Goal: Register for event/course: Sign up to attend an event or enroll in a course

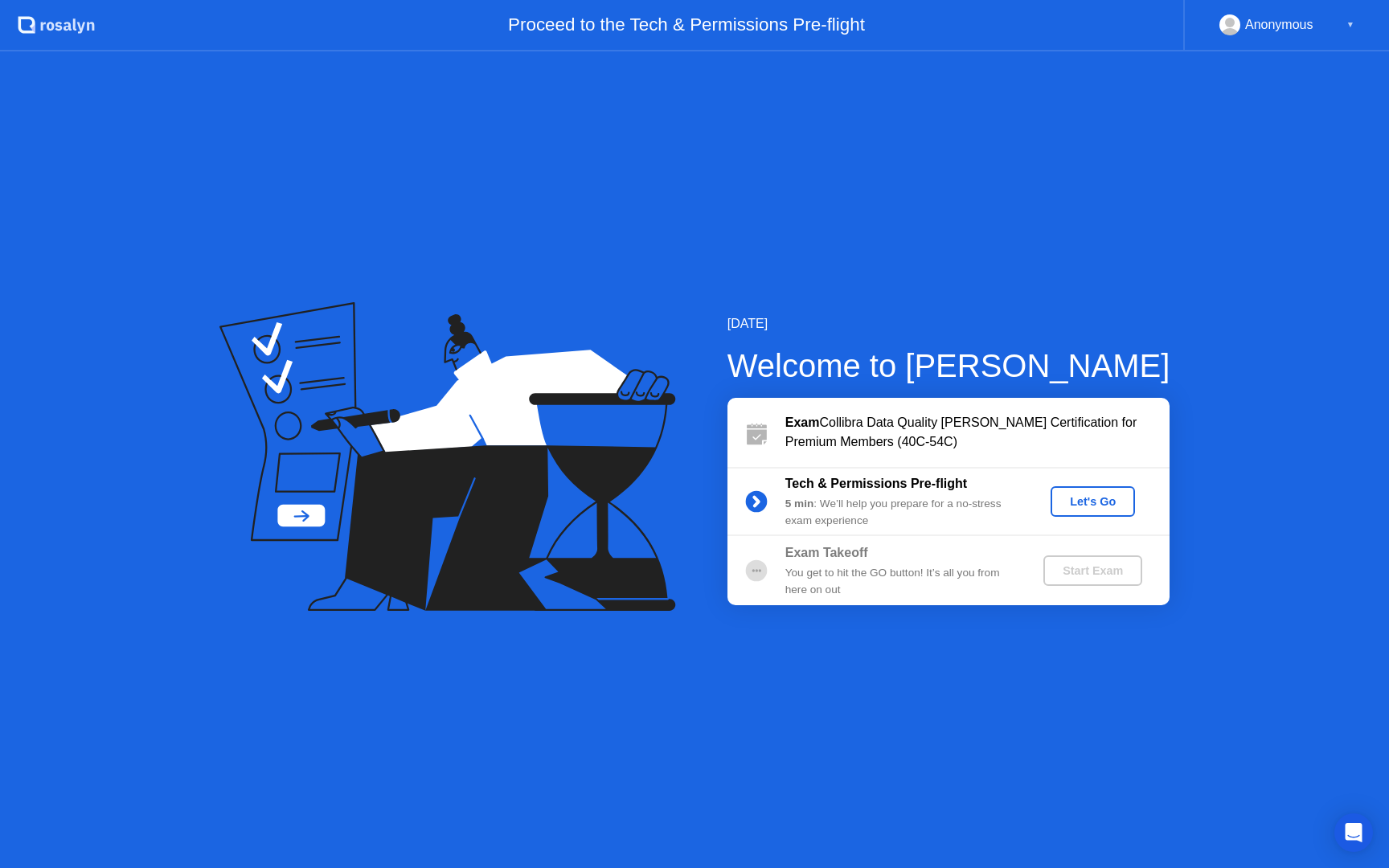
click at [1081, 503] on div "Let's Go" at bounding box center [1093, 501] width 72 height 12
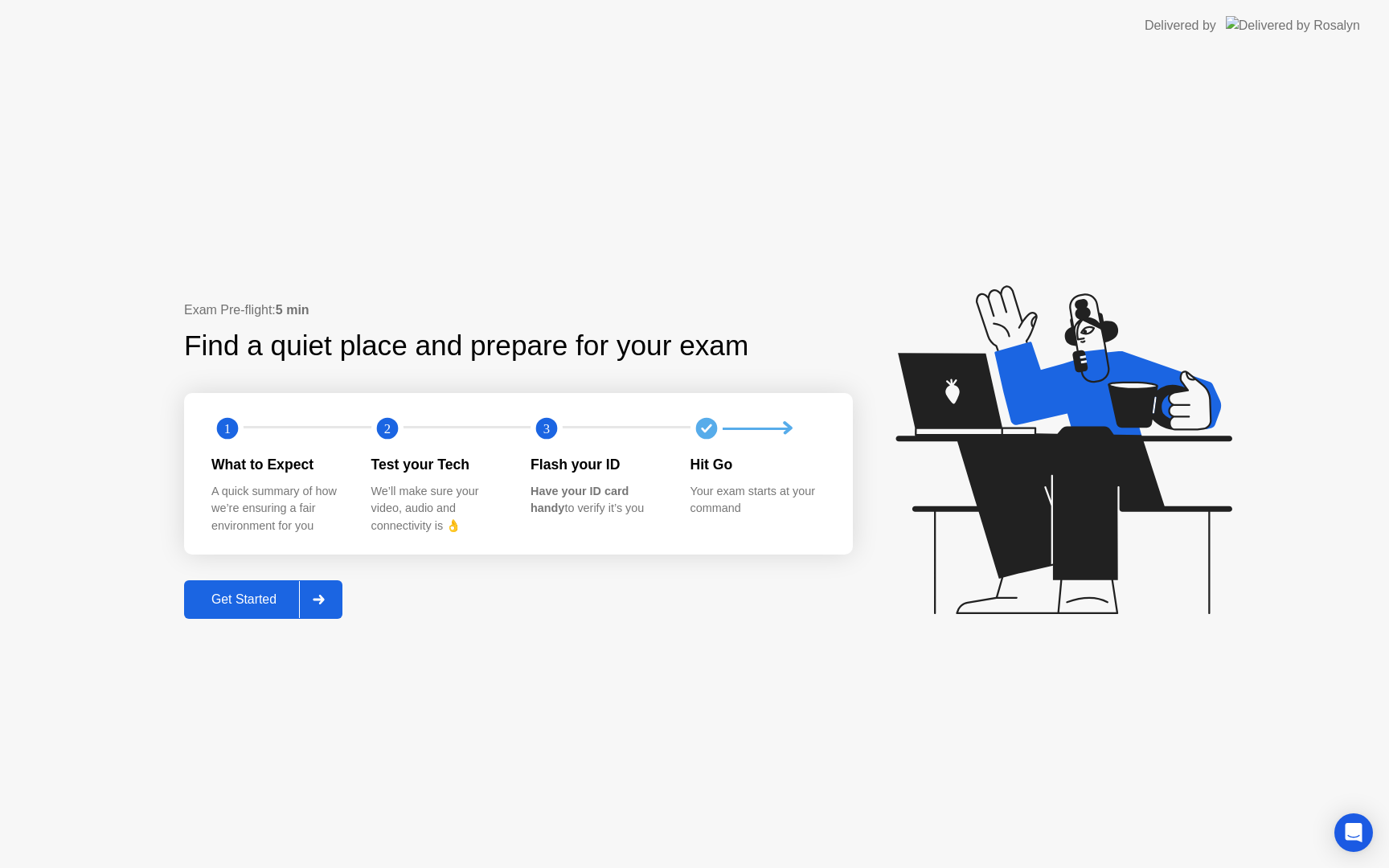
click at [276, 601] on div "Get Started" at bounding box center [244, 599] width 110 height 14
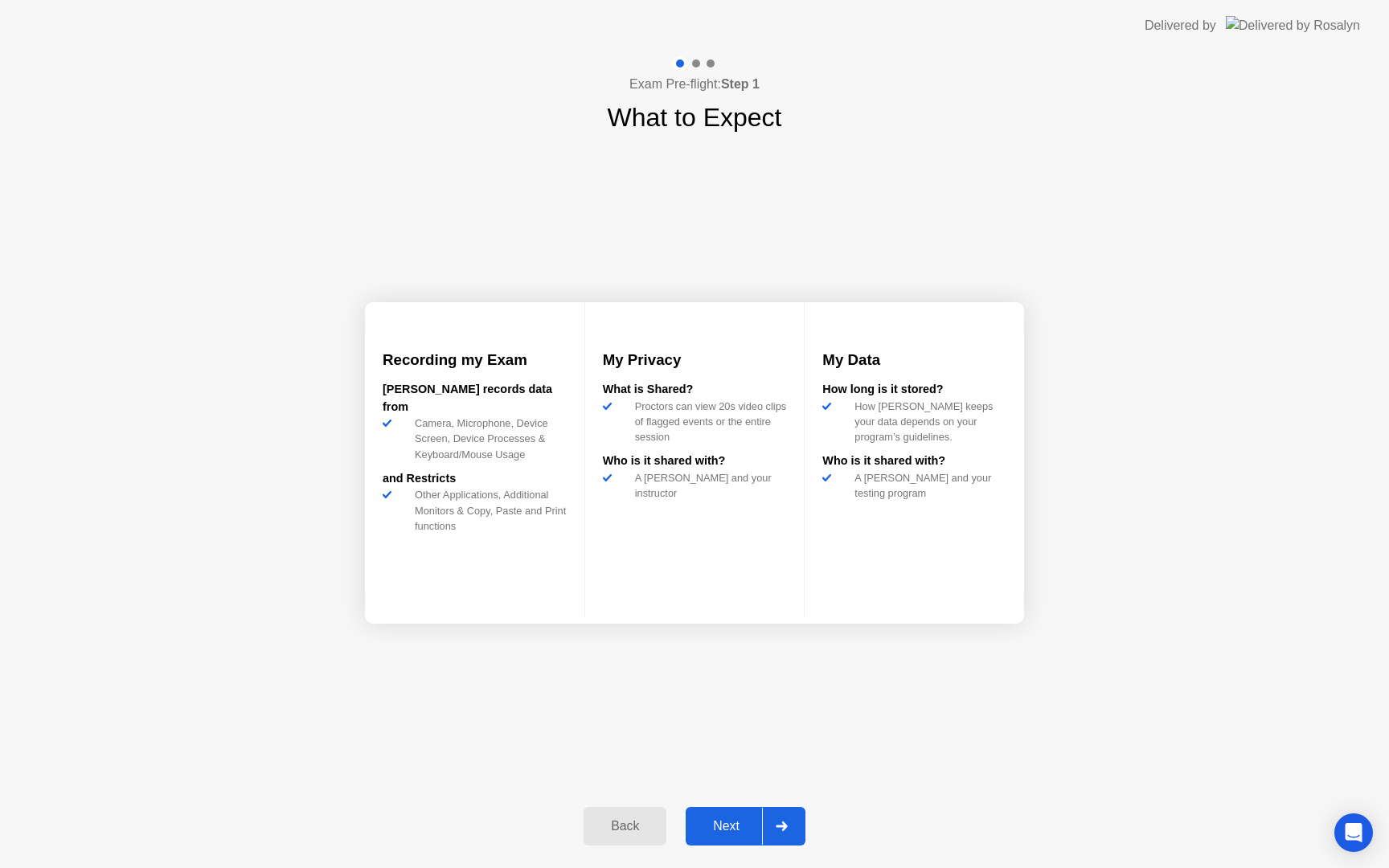
click at [729, 830] on div "Next" at bounding box center [726, 826] width 72 height 14
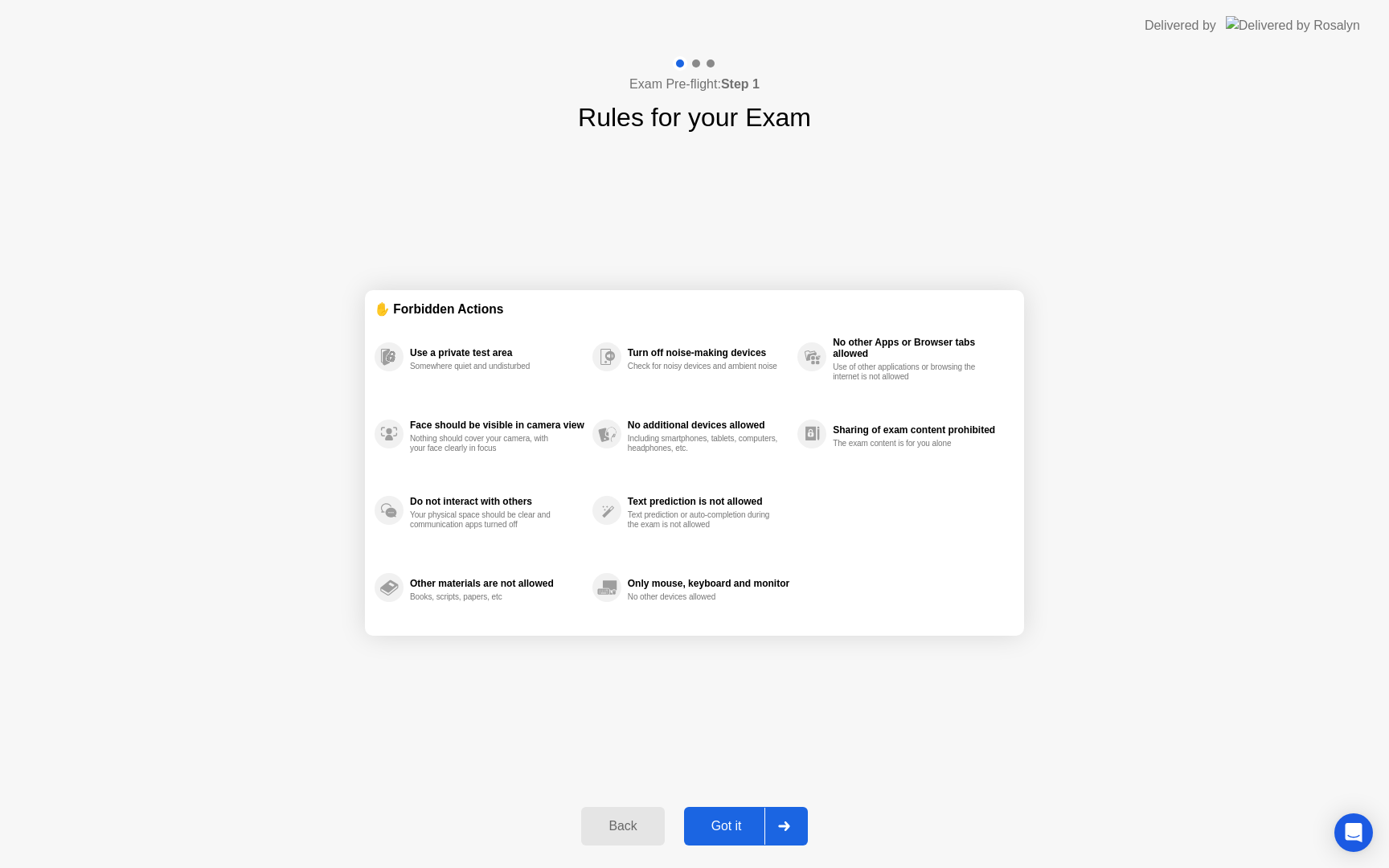
click at [739, 830] on div "Got it" at bounding box center [726, 826] width 76 height 14
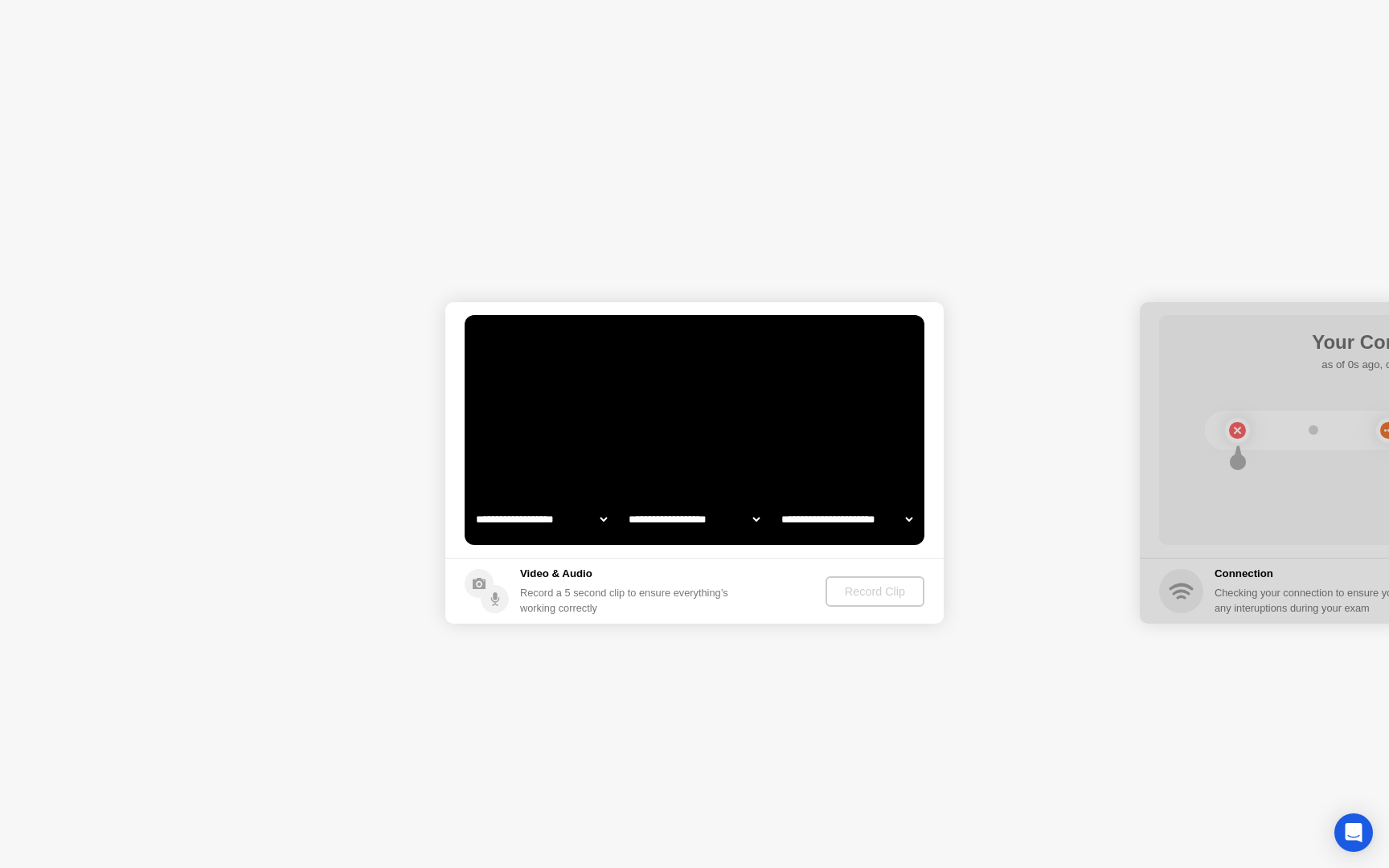
select select "**********"
select select "*******"
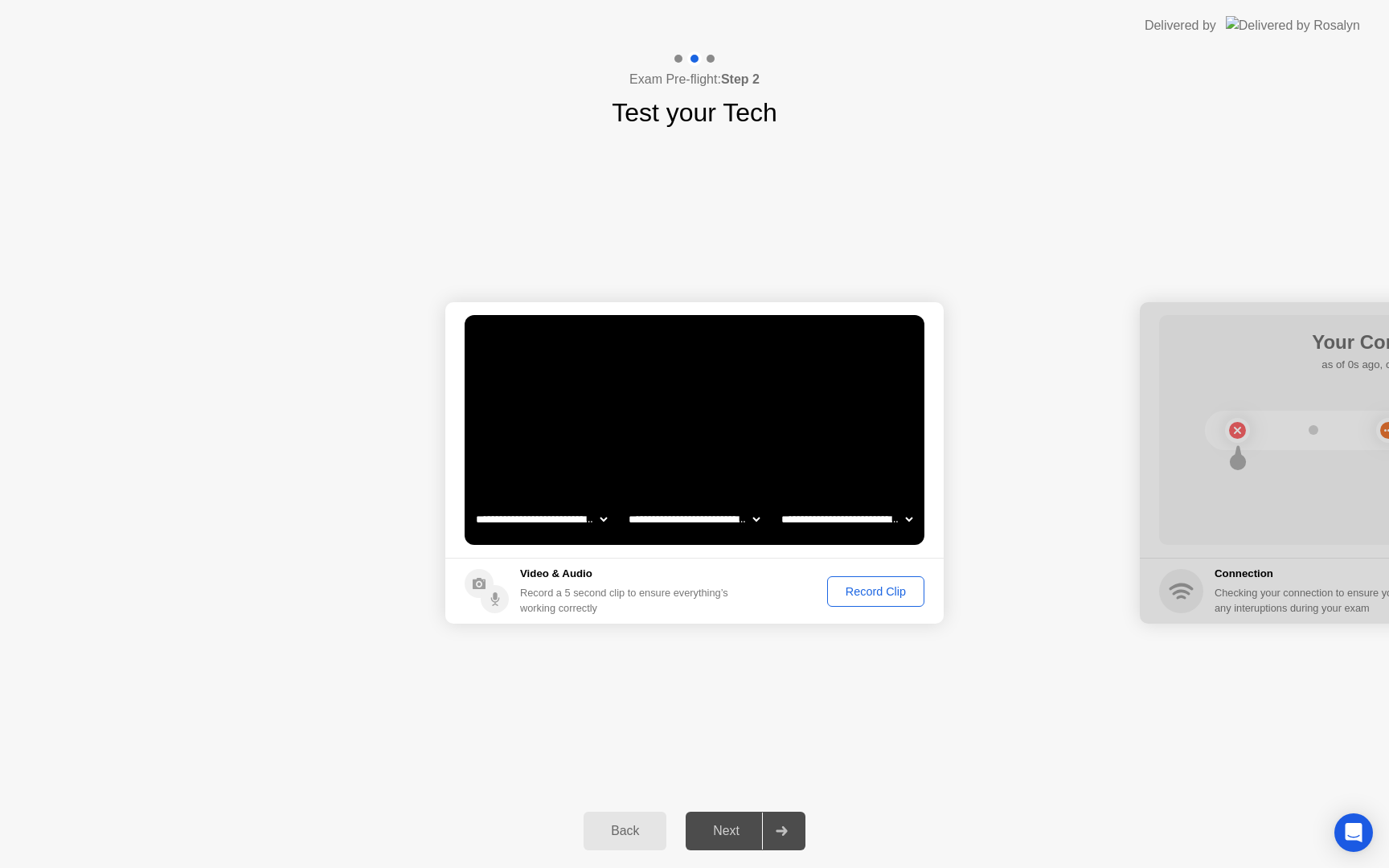
click at [734, 827] on div "Next" at bounding box center [726, 831] width 72 height 14
click at [850, 589] on div "Record Clip" at bounding box center [876, 591] width 86 height 12
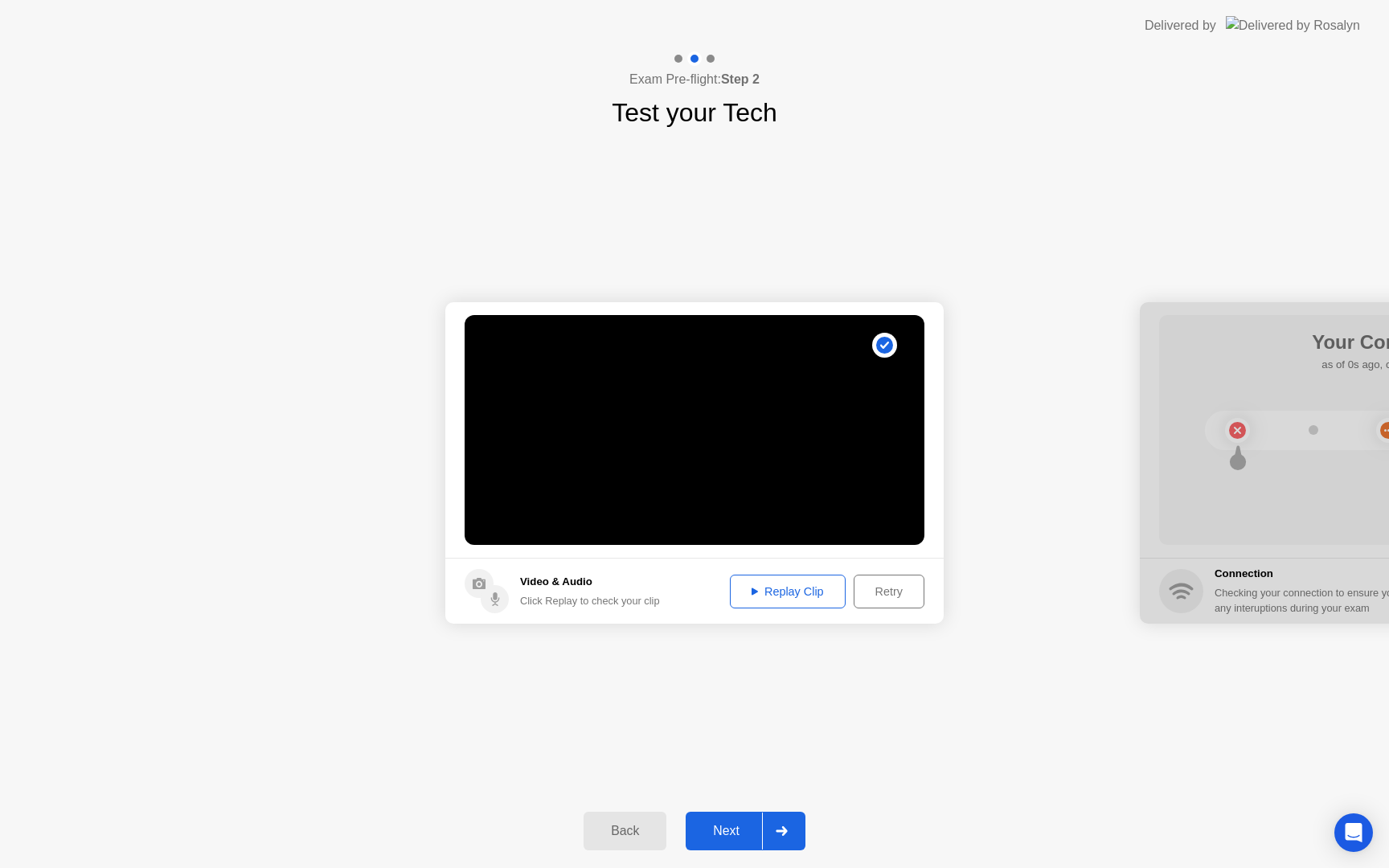
click at [741, 833] on div "Next" at bounding box center [726, 831] width 72 height 14
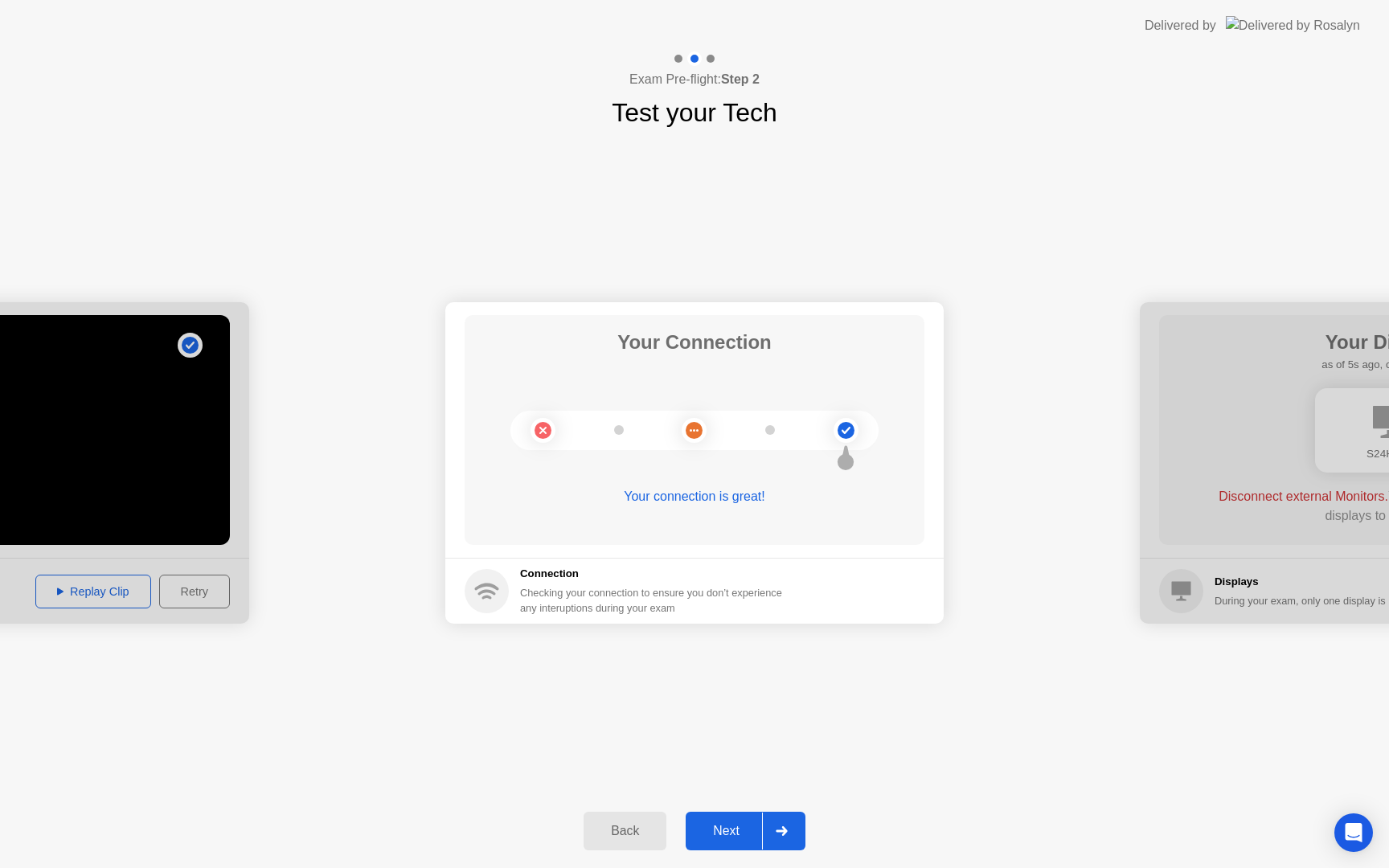
click at [733, 821] on button "Next" at bounding box center [745, 831] width 120 height 38
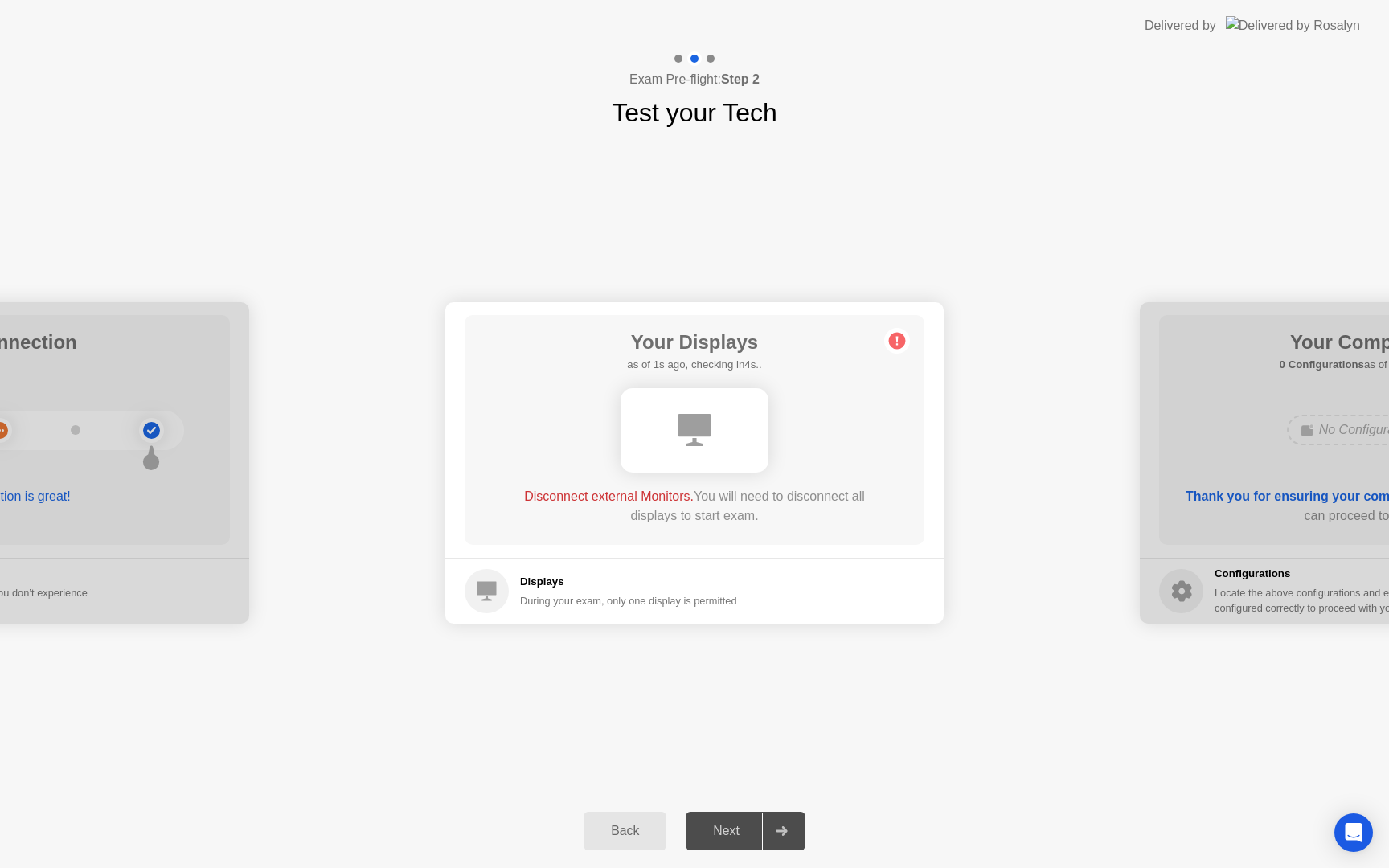
click at [720, 755] on div "**********" at bounding box center [694, 462] width 1389 height 663
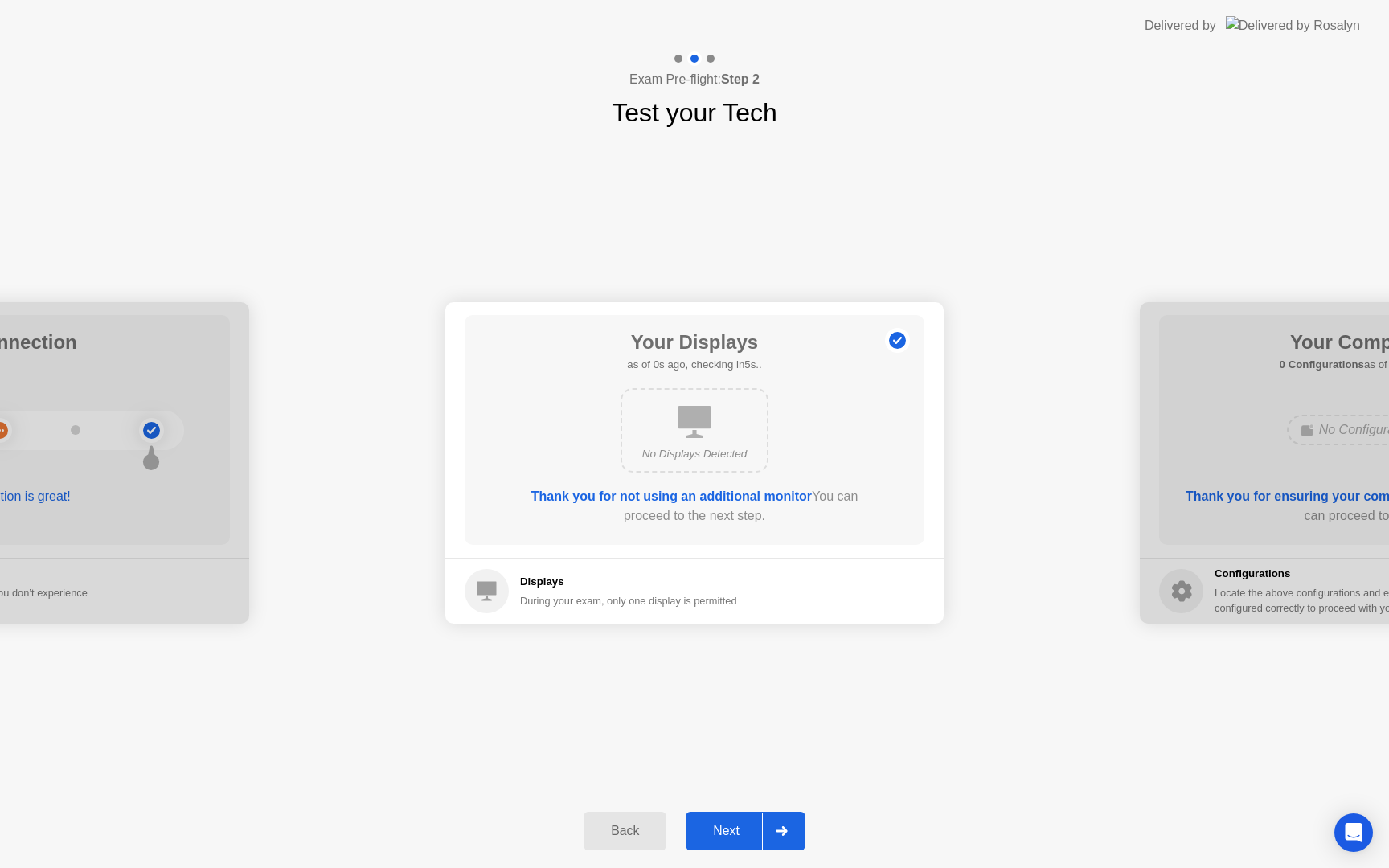
click at [744, 846] on button "Next" at bounding box center [745, 831] width 120 height 38
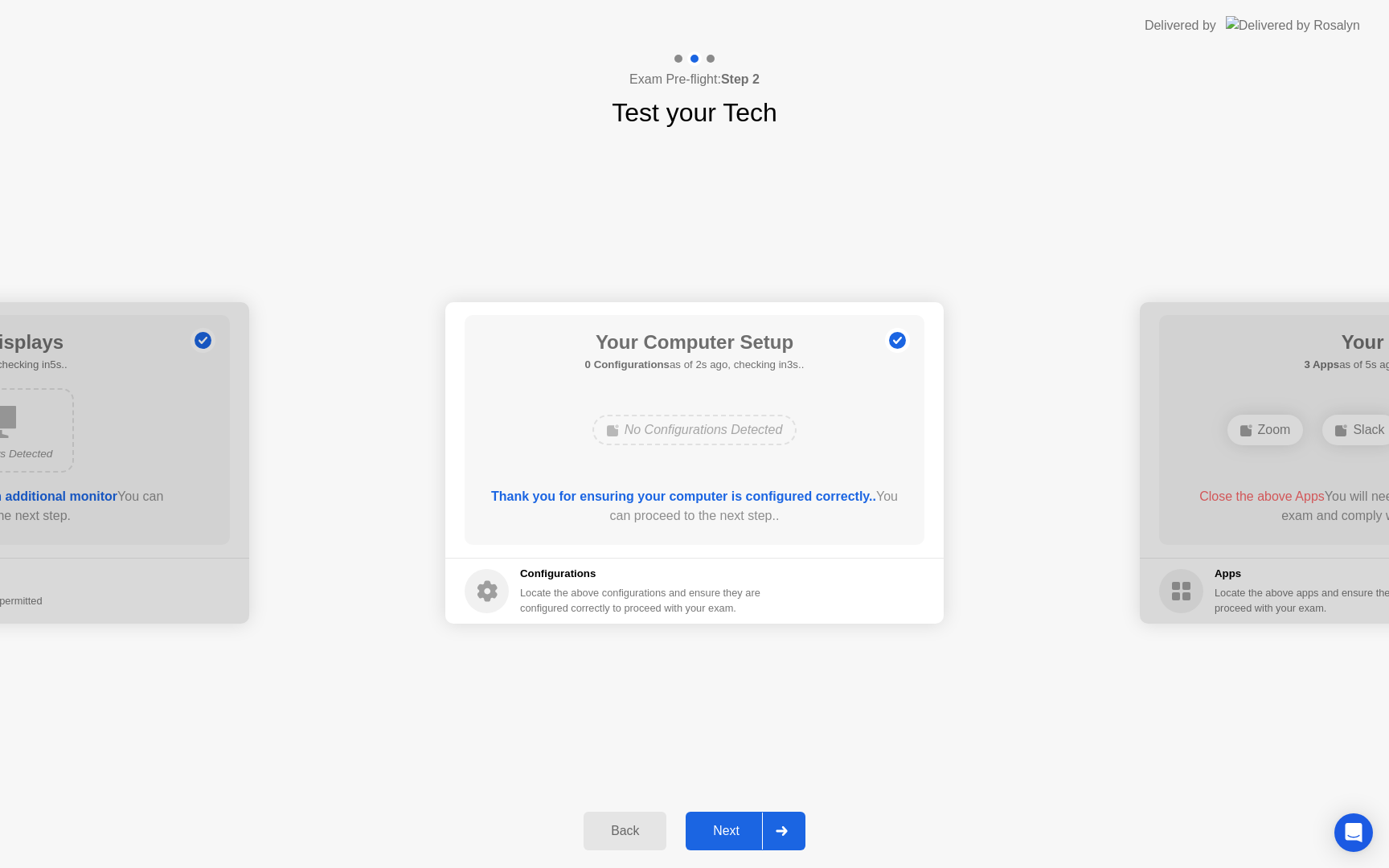
click at [737, 833] on div "Next" at bounding box center [726, 831] width 72 height 14
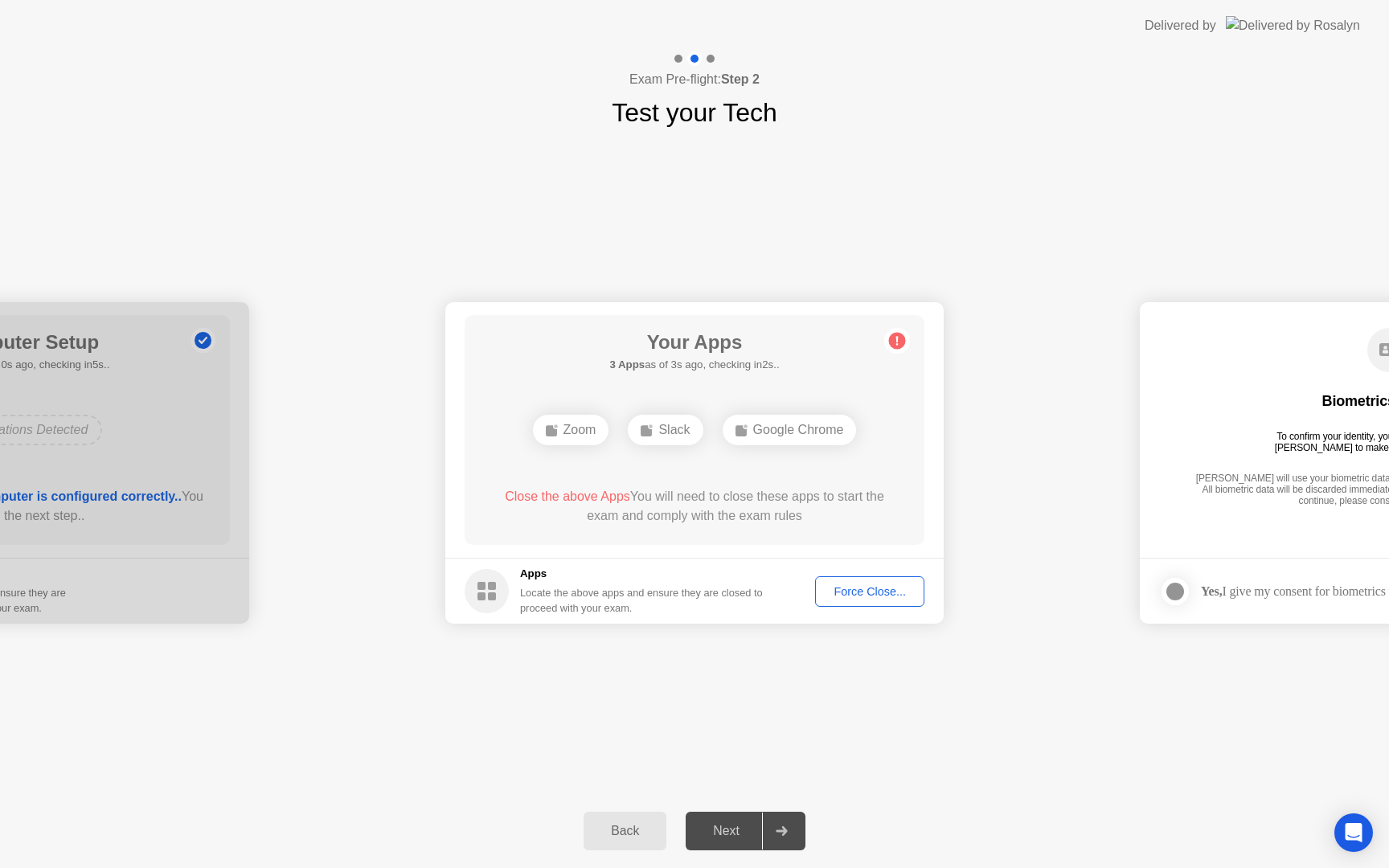
click at [563, 438] on div "Zoom" at bounding box center [572, 430] width 77 height 31
click at [649, 436] on div "Slack" at bounding box center [665, 430] width 75 height 31
click at [789, 436] on div "Google Chrome" at bounding box center [789, 430] width 134 height 31
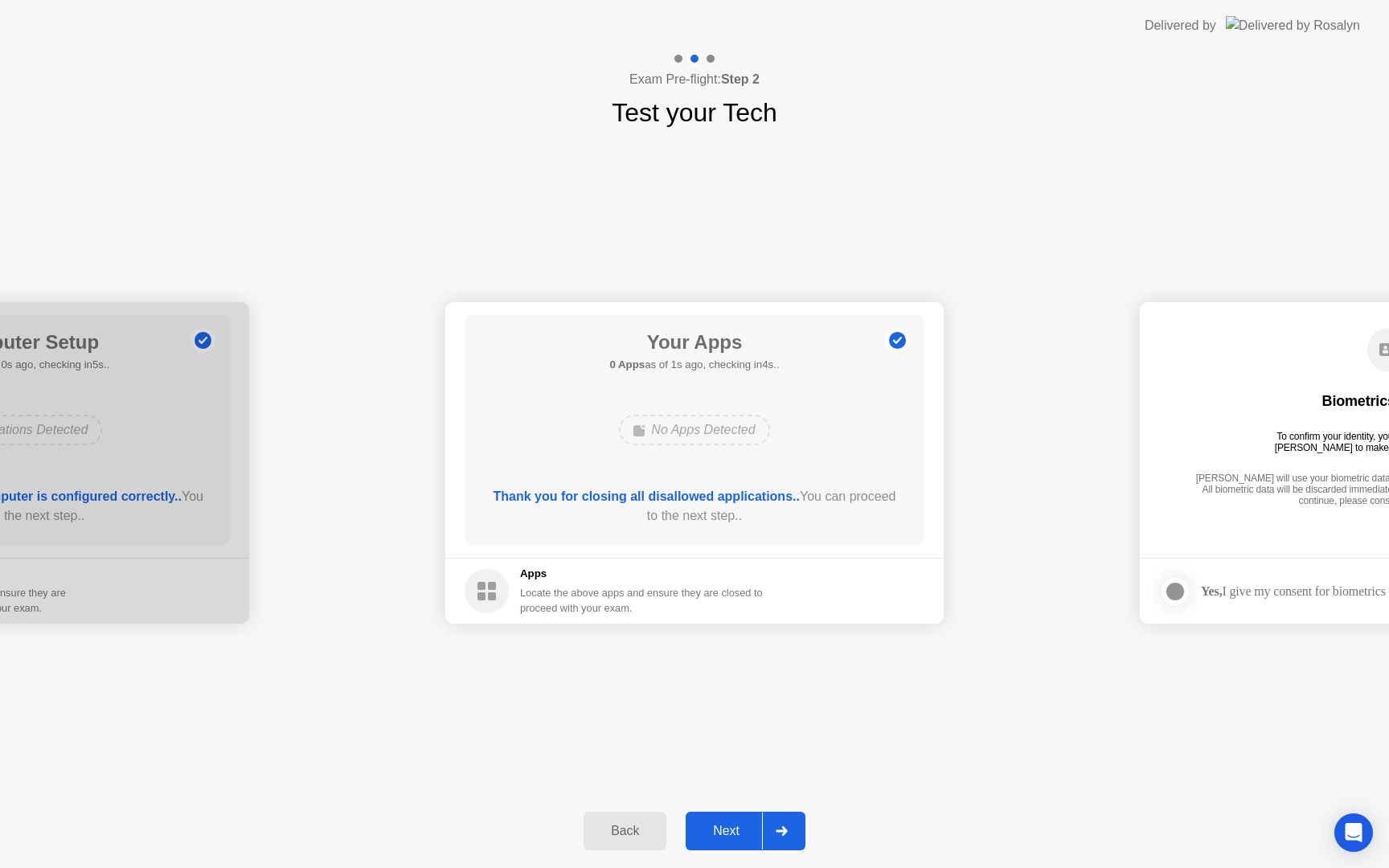
click at [742, 826] on div "Next" at bounding box center [726, 831] width 72 height 14
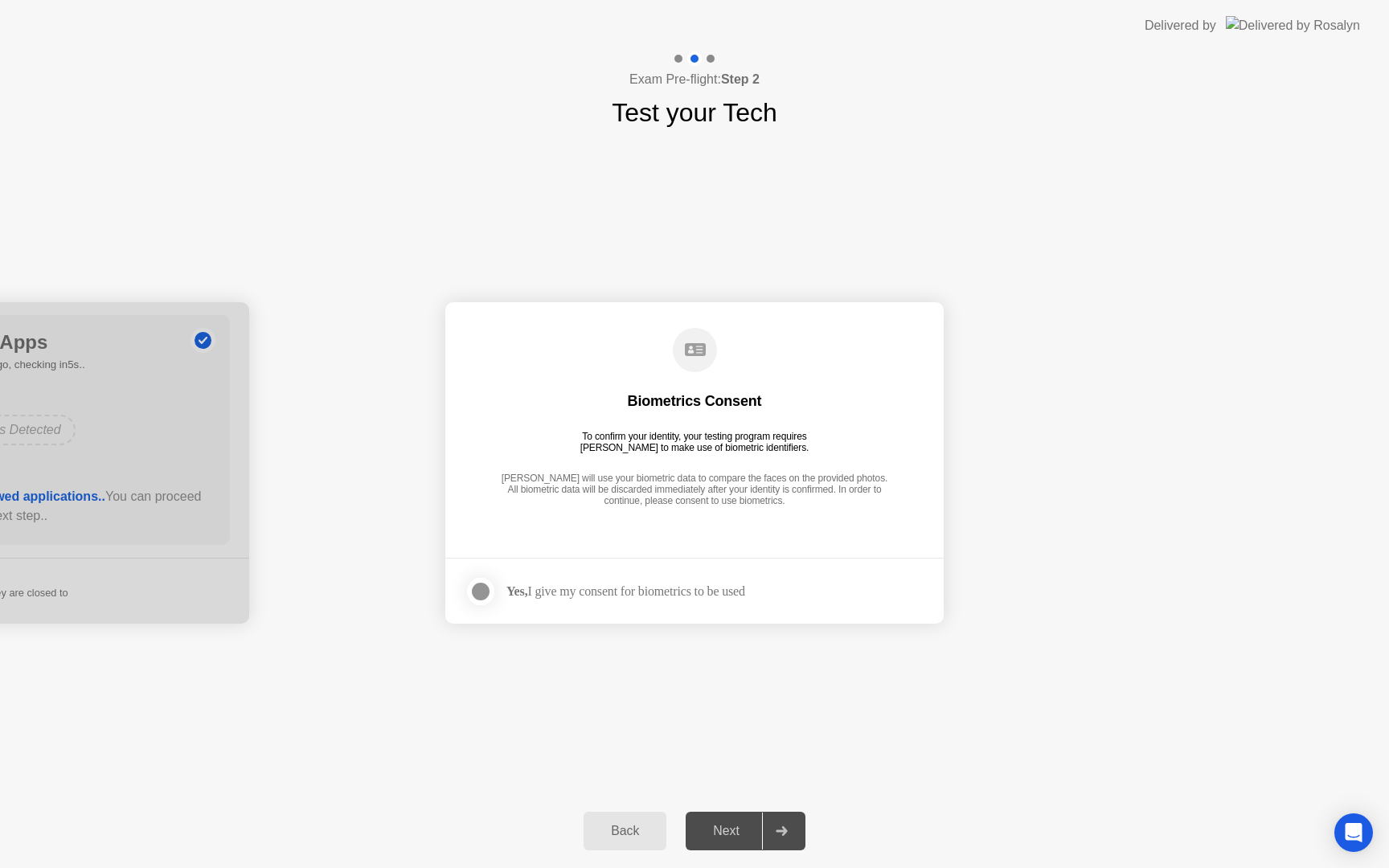
click at [603, 592] on div "Yes, I give my consent for biometrics to be used" at bounding box center [625, 591] width 239 height 15
click at [502, 589] on label at bounding box center [485, 592] width 42 height 33
click at [481, 588] on icon at bounding box center [481, 592] width 10 height 10
drag, startPoint x: 504, startPoint y: 598, endPoint x: 464, endPoint y: 588, distance: 41.2
click at [504, 598] on label at bounding box center [485, 592] width 42 height 33
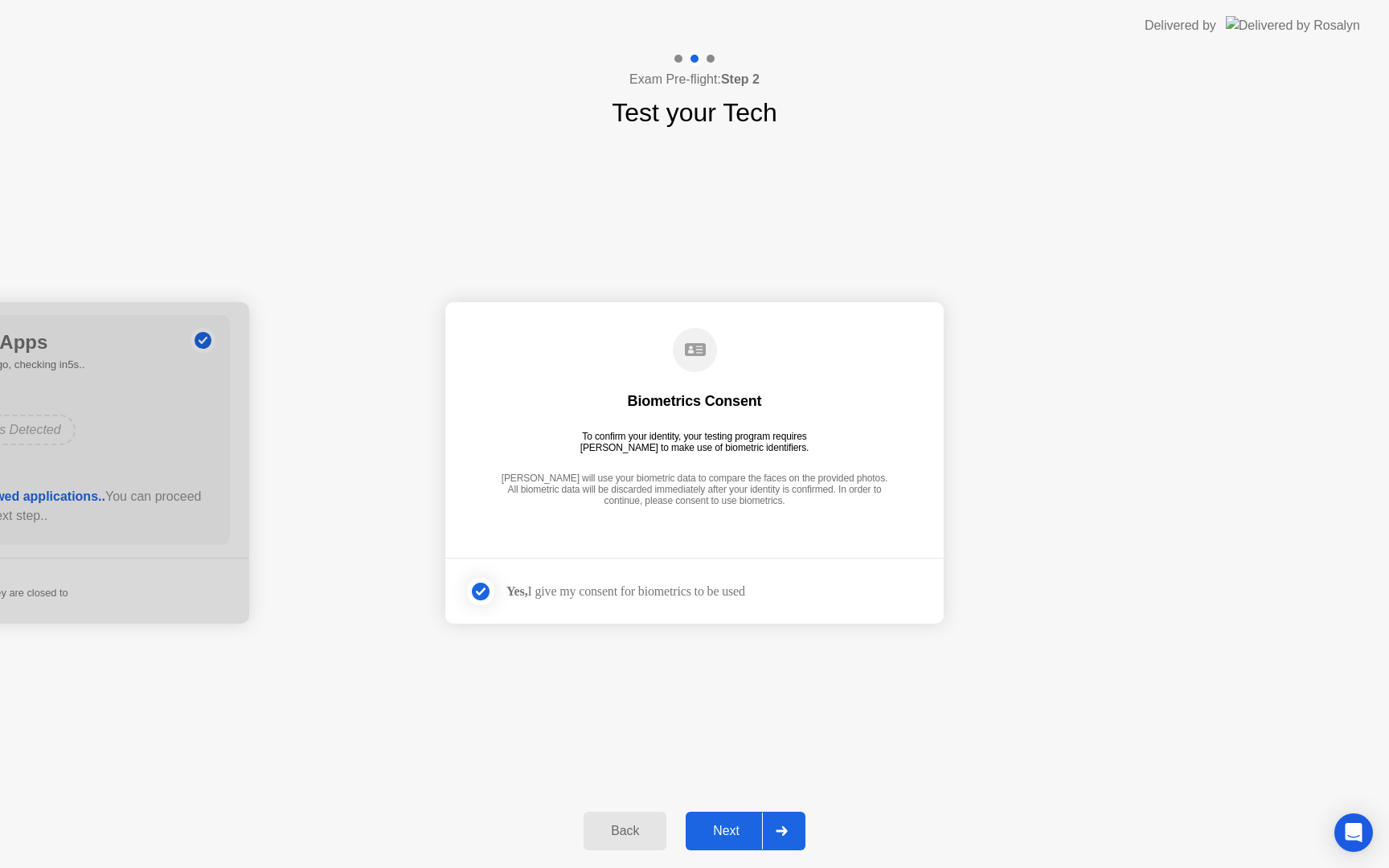
click at [464, 588] on label at bounding box center [485, 592] width 42 height 33
click at [499, 583] on label at bounding box center [485, 592] width 42 height 33
click at [742, 827] on div "Next" at bounding box center [726, 831] width 72 height 14
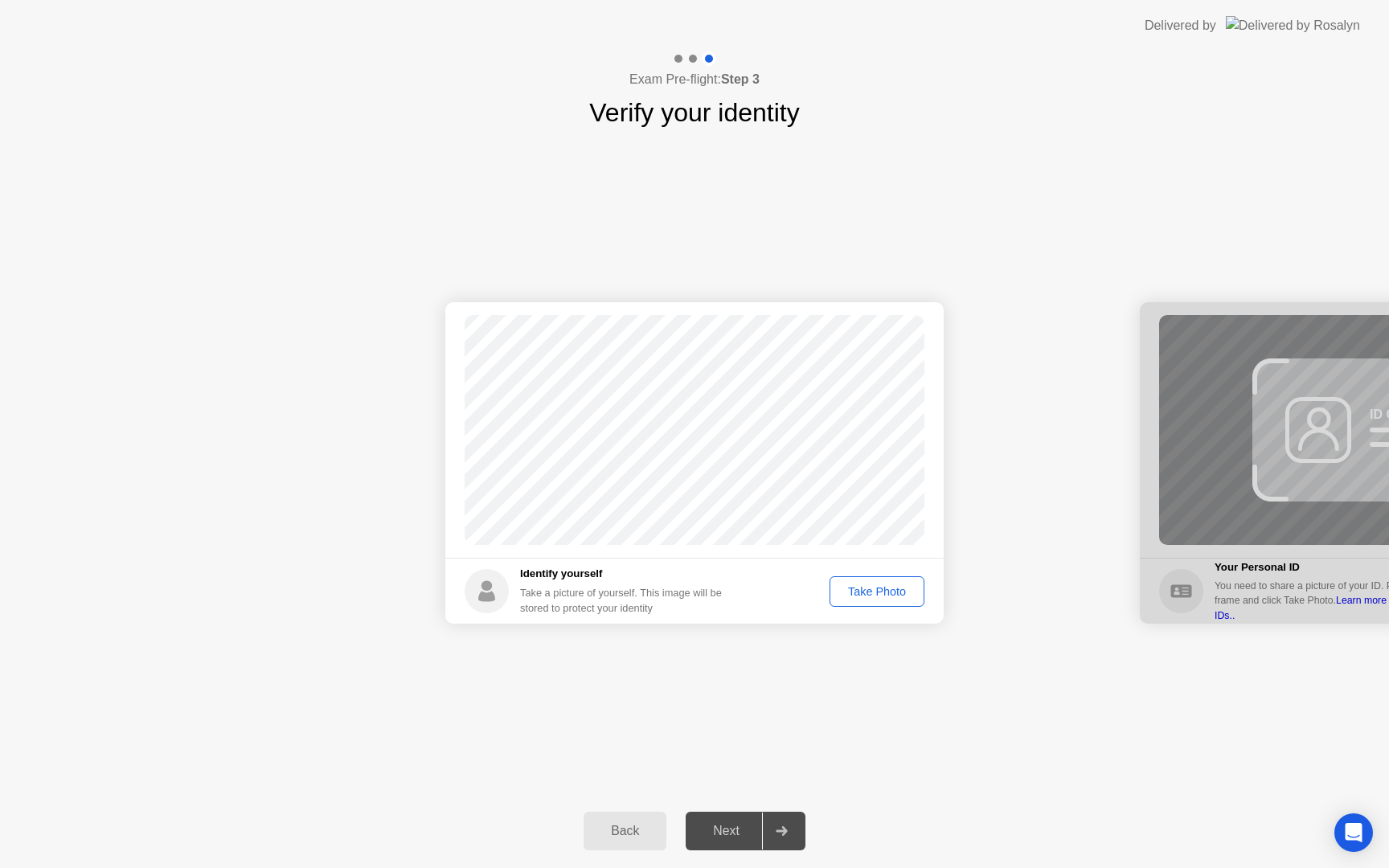
click at [865, 598] on div "Take Photo" at bounding box center [877, 591] width 83 height 12
click at [718, 832] on div "Next" at bounding box center [726, 831] width 72 height 14
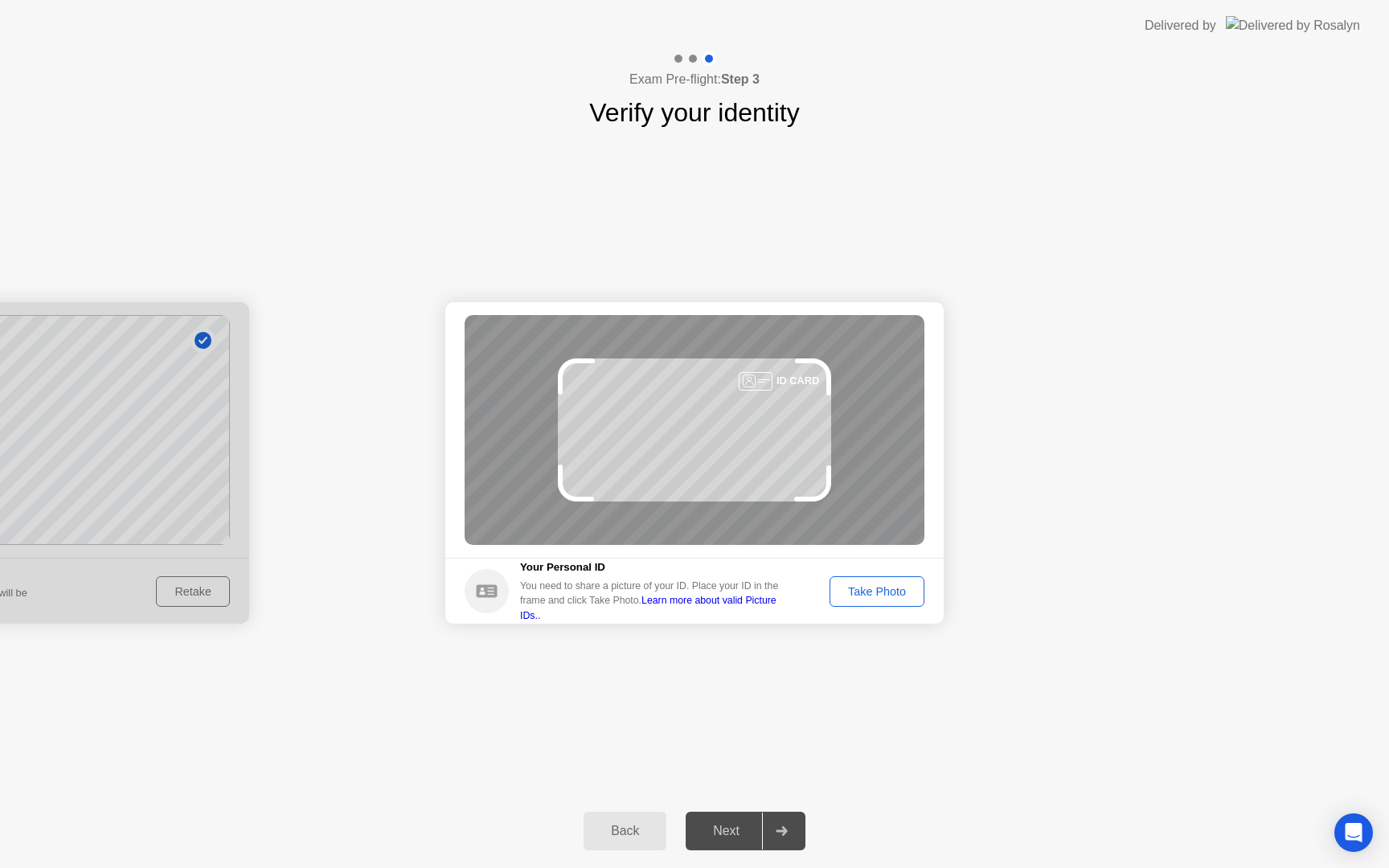
click at [857, 596] on div "Take Photo" at bounding box center [877, 591] width 83 height 12
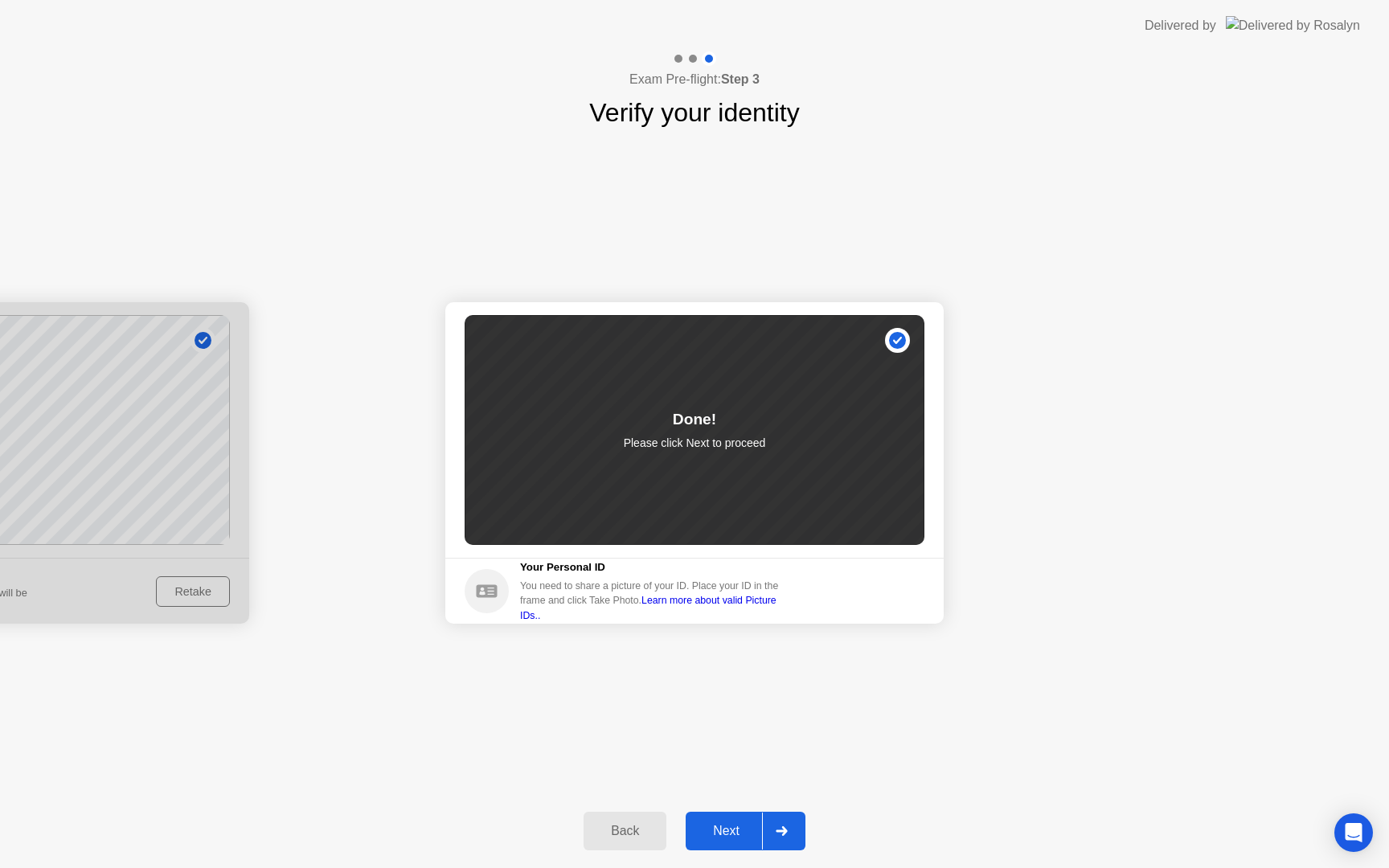
click at [718, 824] on div "Next" at bounding box center [726, 831] width 72 height 14
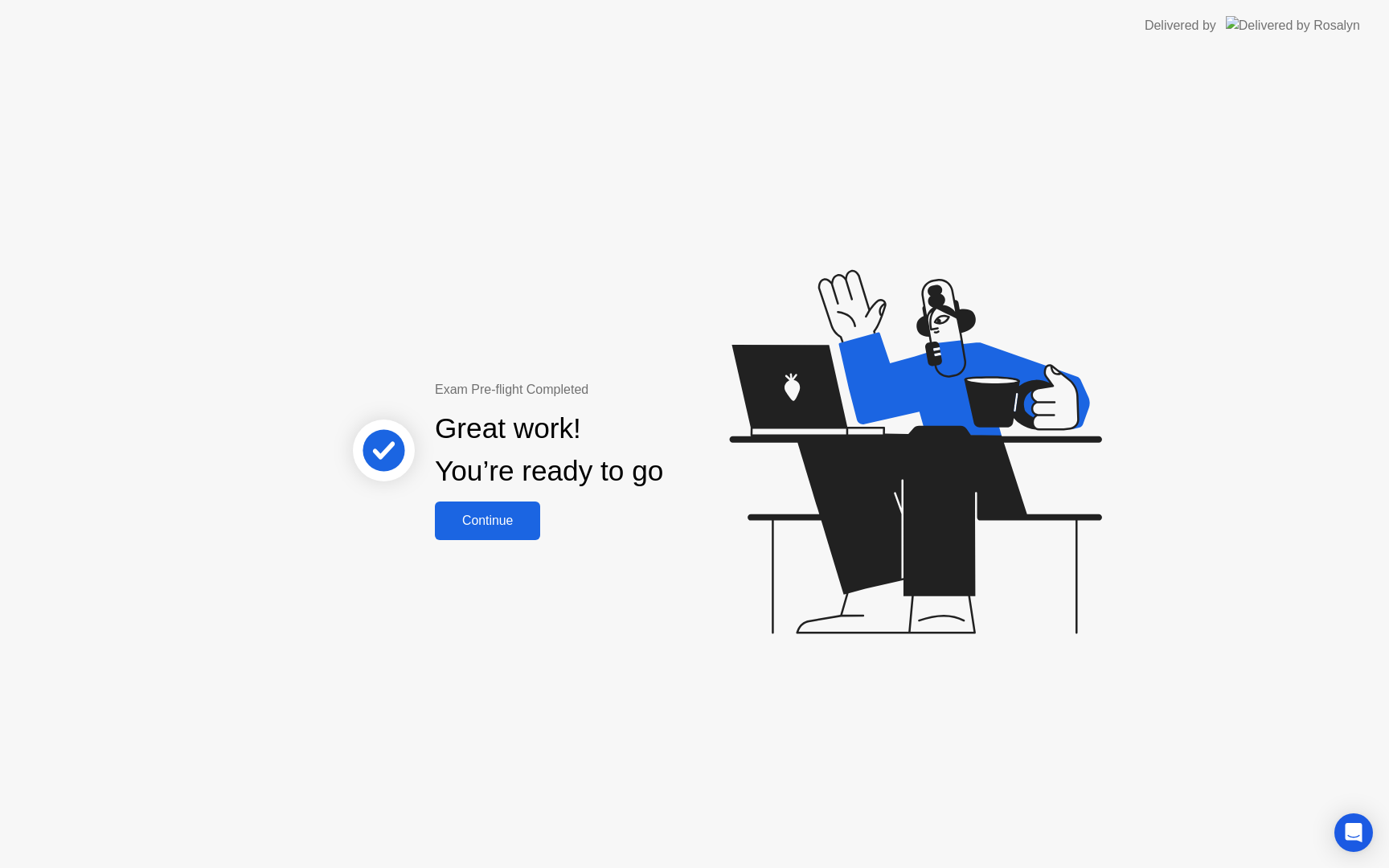
click at [468, 516] on div "Continue" at bounding box center [487, 520] width 96 height 14
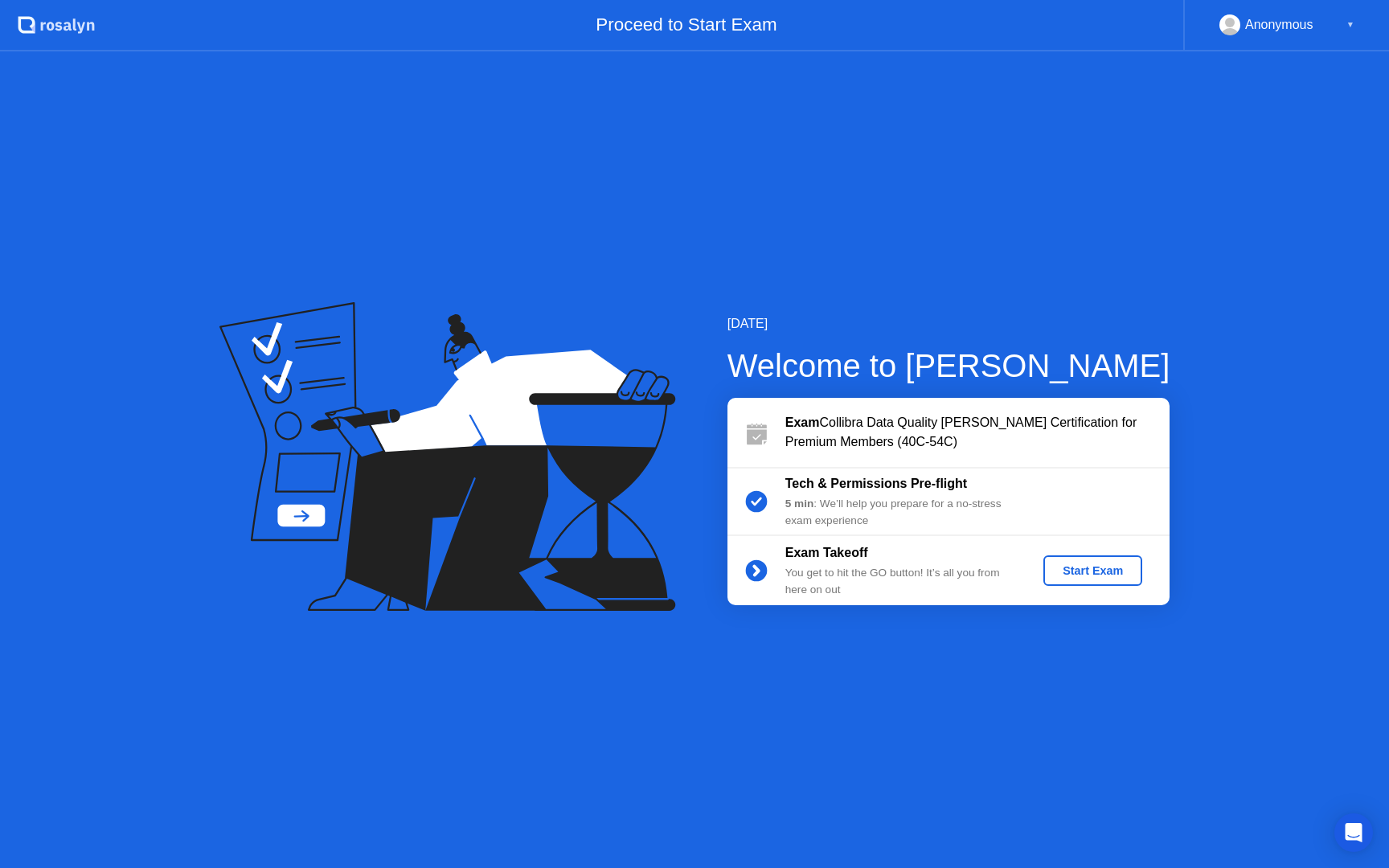
click at [1070, 573] on div "Start Exam" at bounding box center [1093, 570] width 86 height 12
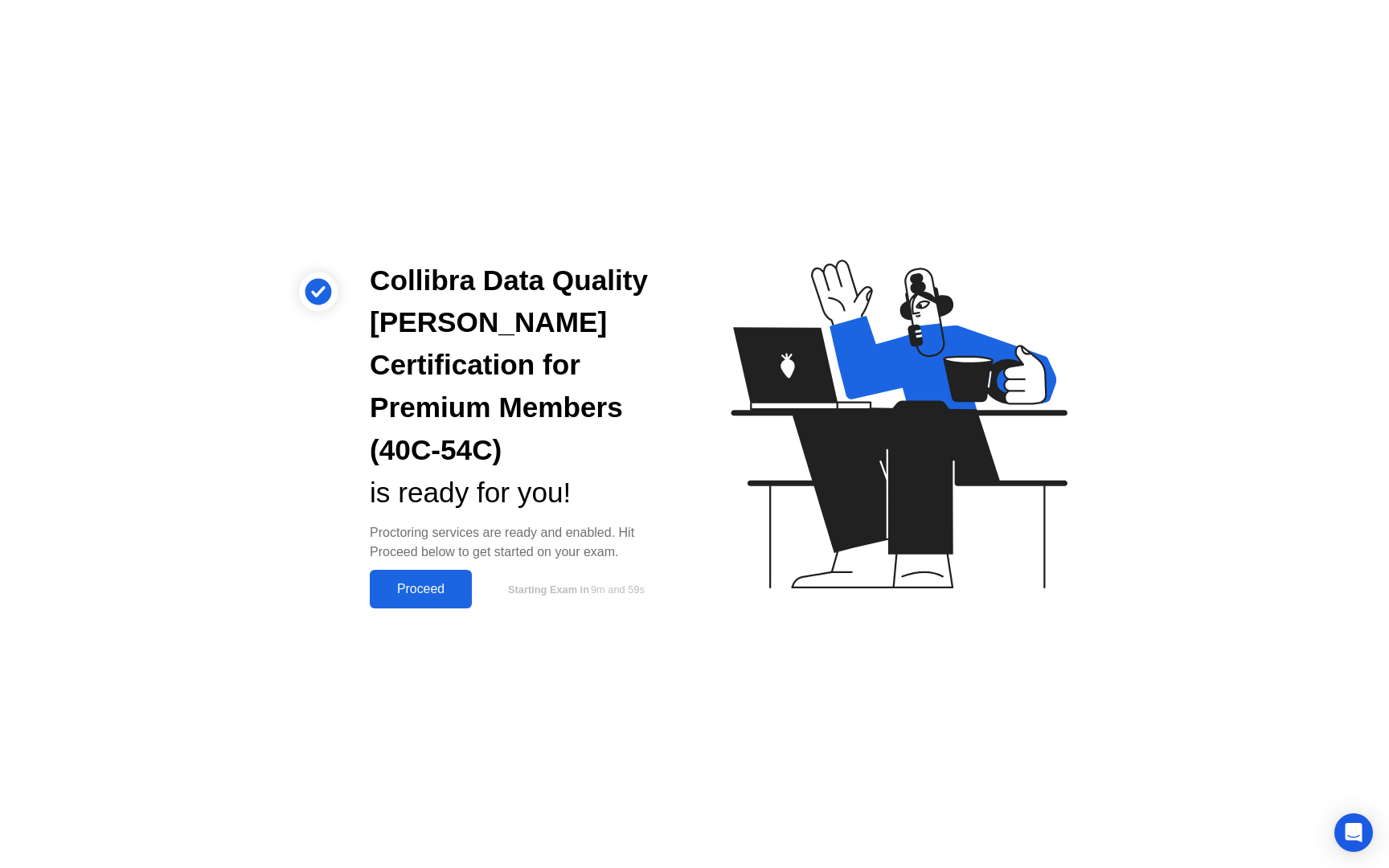
click at [426, 582] on div "Proceed" at bounding box center [421, 589] width 92 height 14
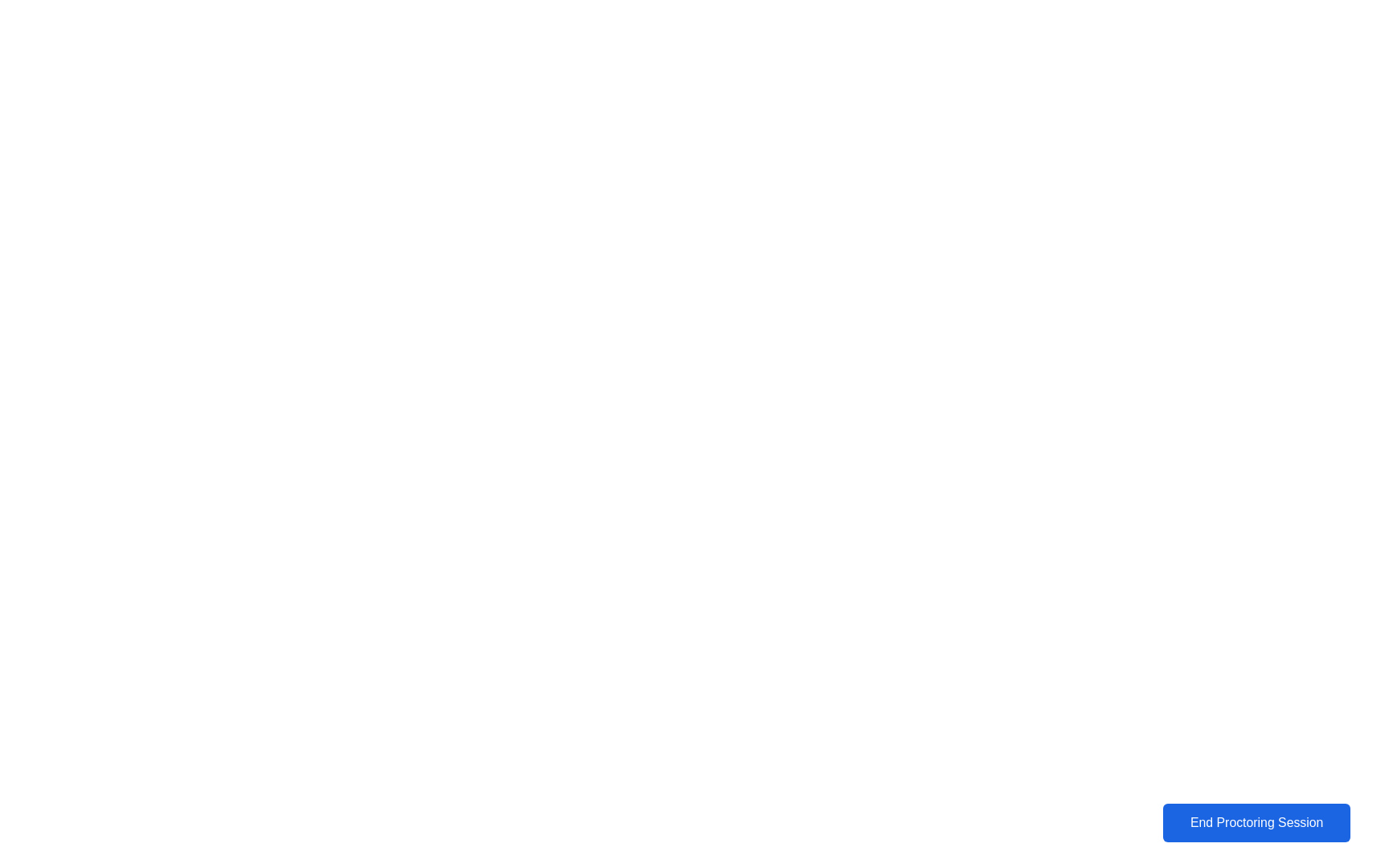
click at [1226, 818] on div "End Proctoring Session" at bounding box center [1257, 823] width 196 height 16
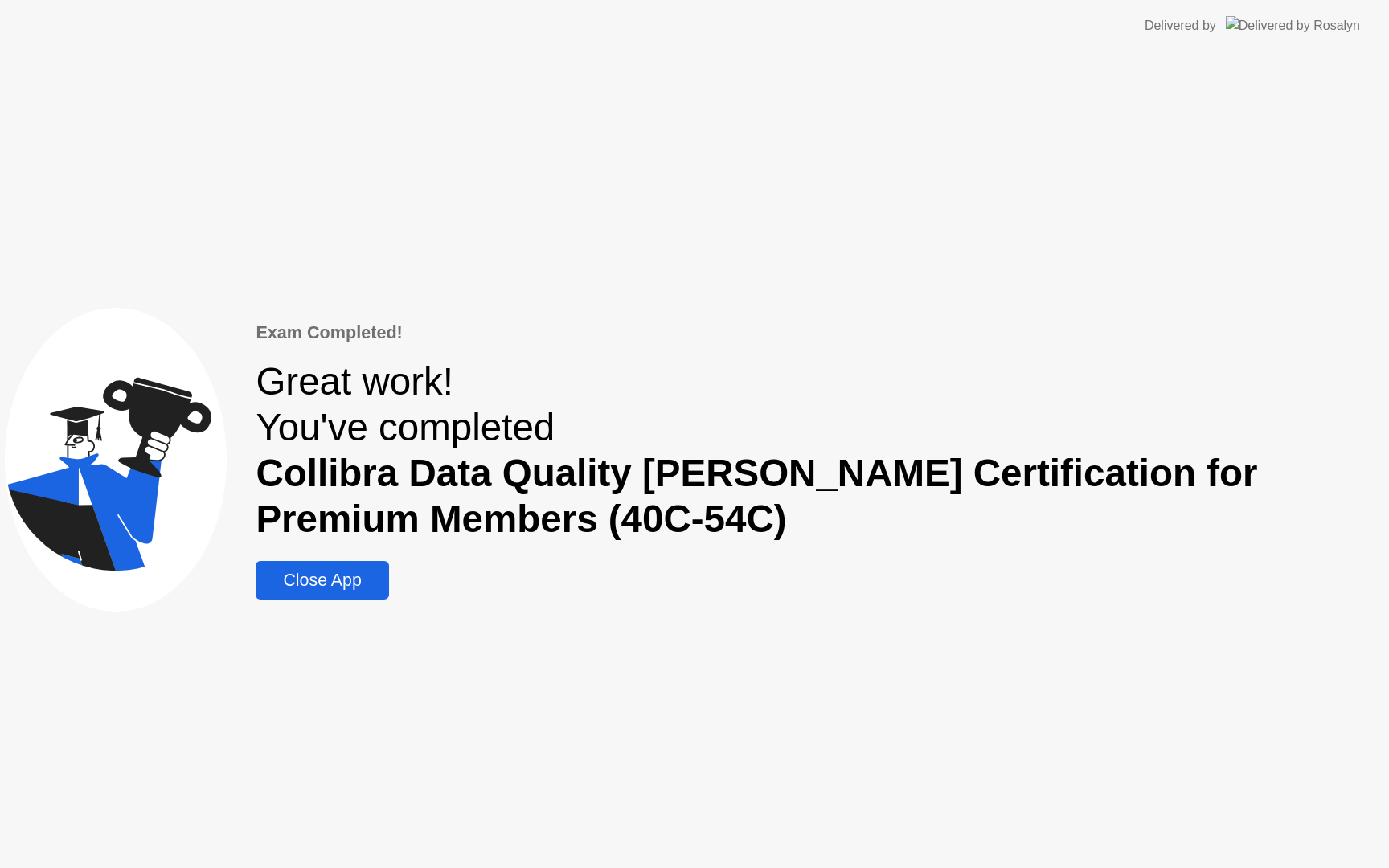
click at [366, 583] on div "Close App" at bounding box center [322, 580] width 123 height 20
